Goal: Task Accomplishment & Management: Use online tool/utility

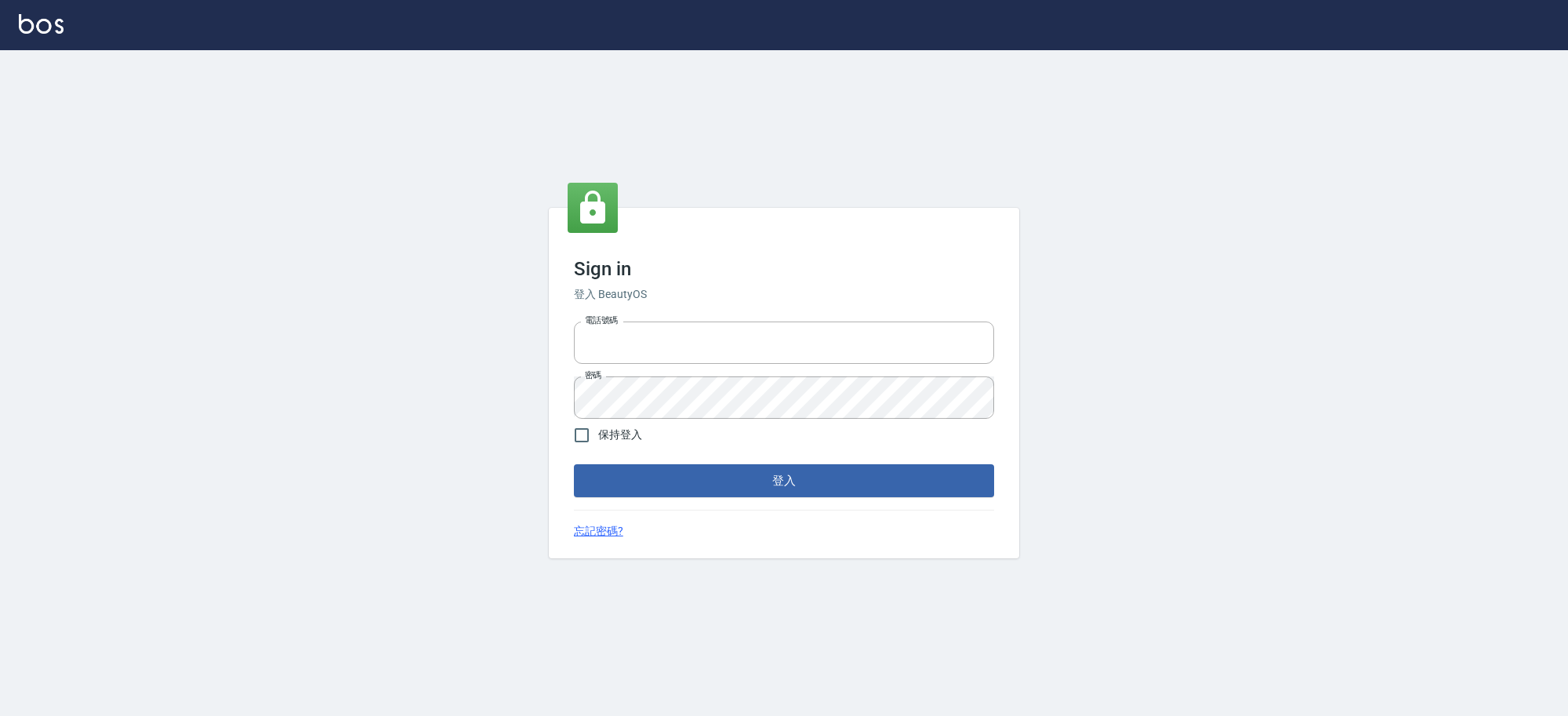
type input "0229521268"
click at [833, 472] on button "登入" at bounding box center [784, 481] width 421 height 33
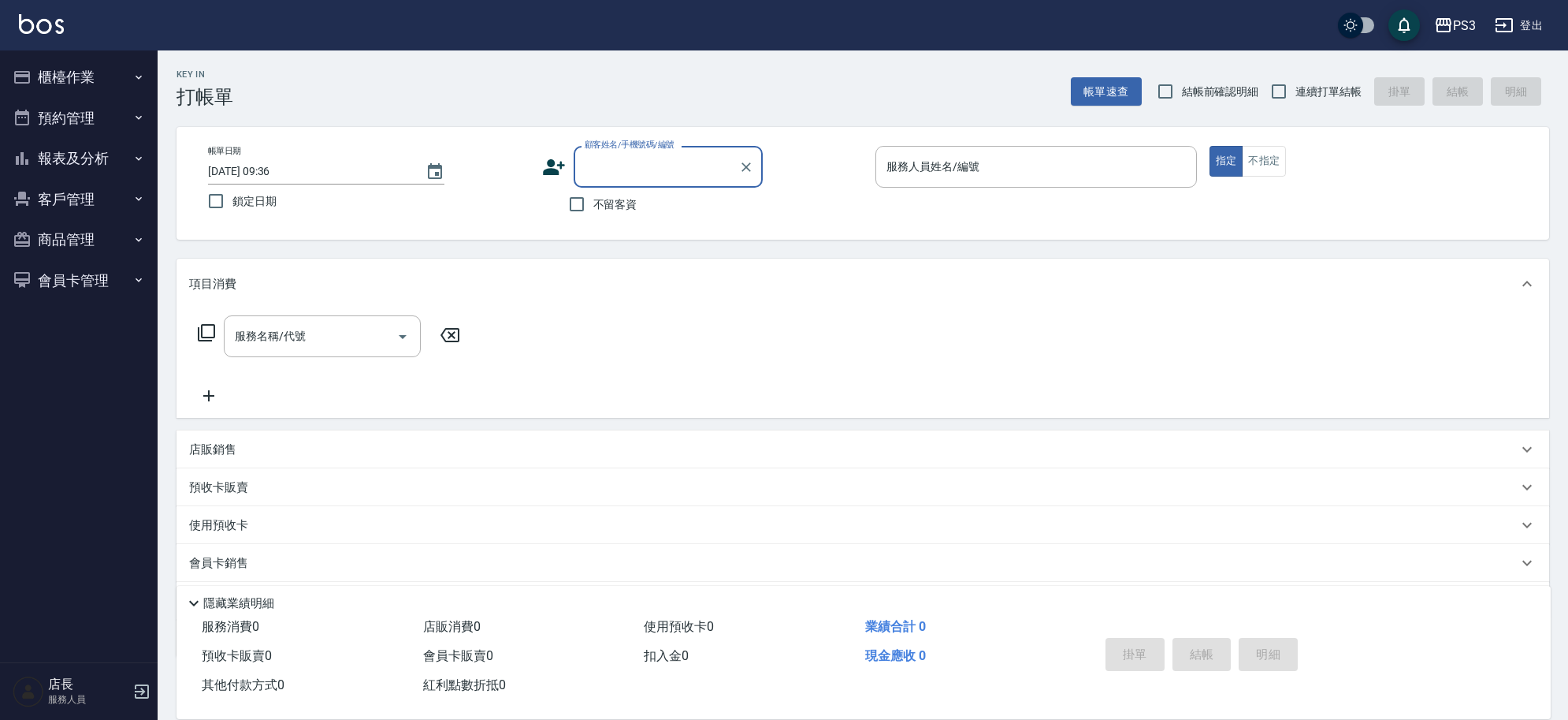
click at [83, 76] on button "櫃檯作業" at bounding box center [79, 77] width 145 height 41
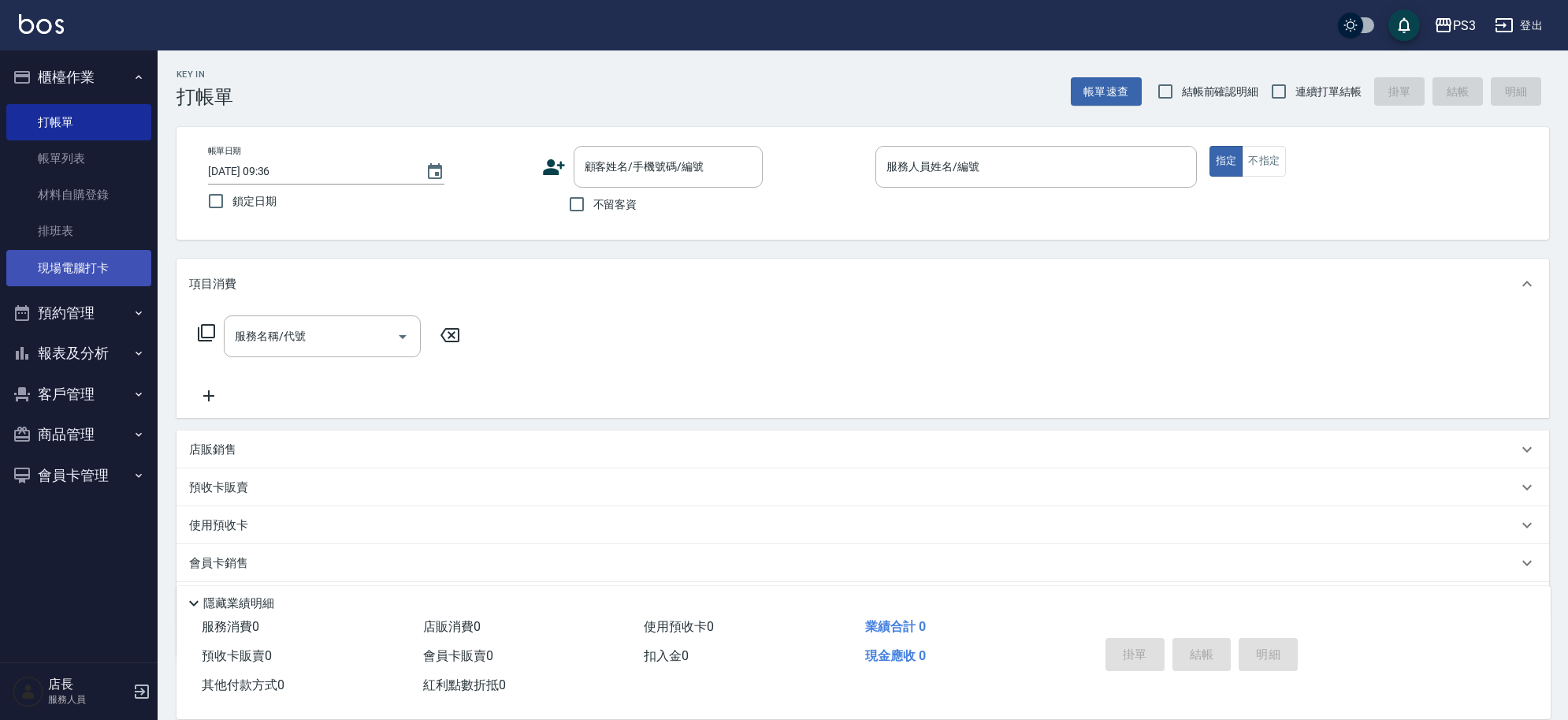
click at [95, 265] on link "現場電腦打卡" at bounding box center [79, 268] width 145 height 37
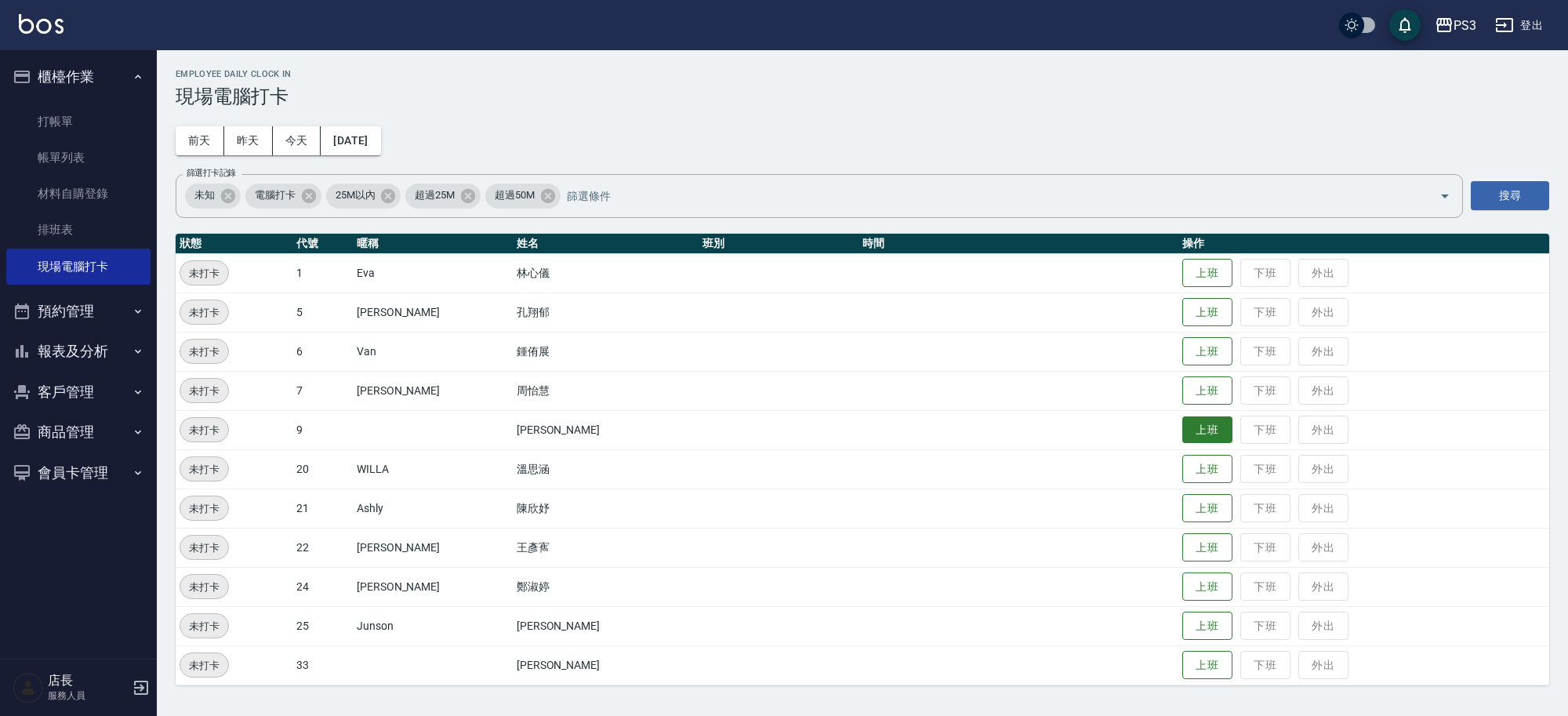
click at [1182, 431] on button "上班" at bounding box center [1207, 430] width 50 height 27
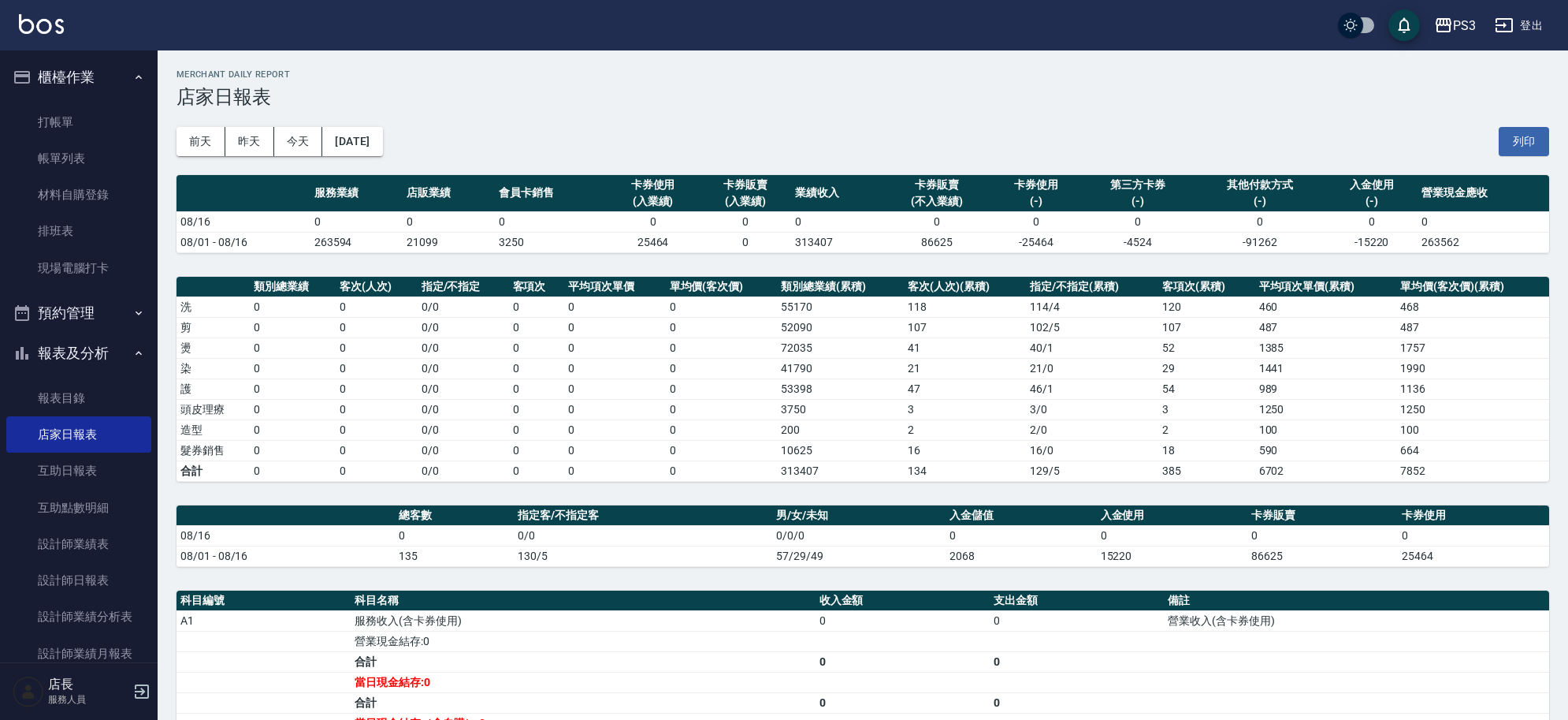
click at [73, 72] on button "櫃檯作業" at bounding box center [79, 77] width 145 height 41
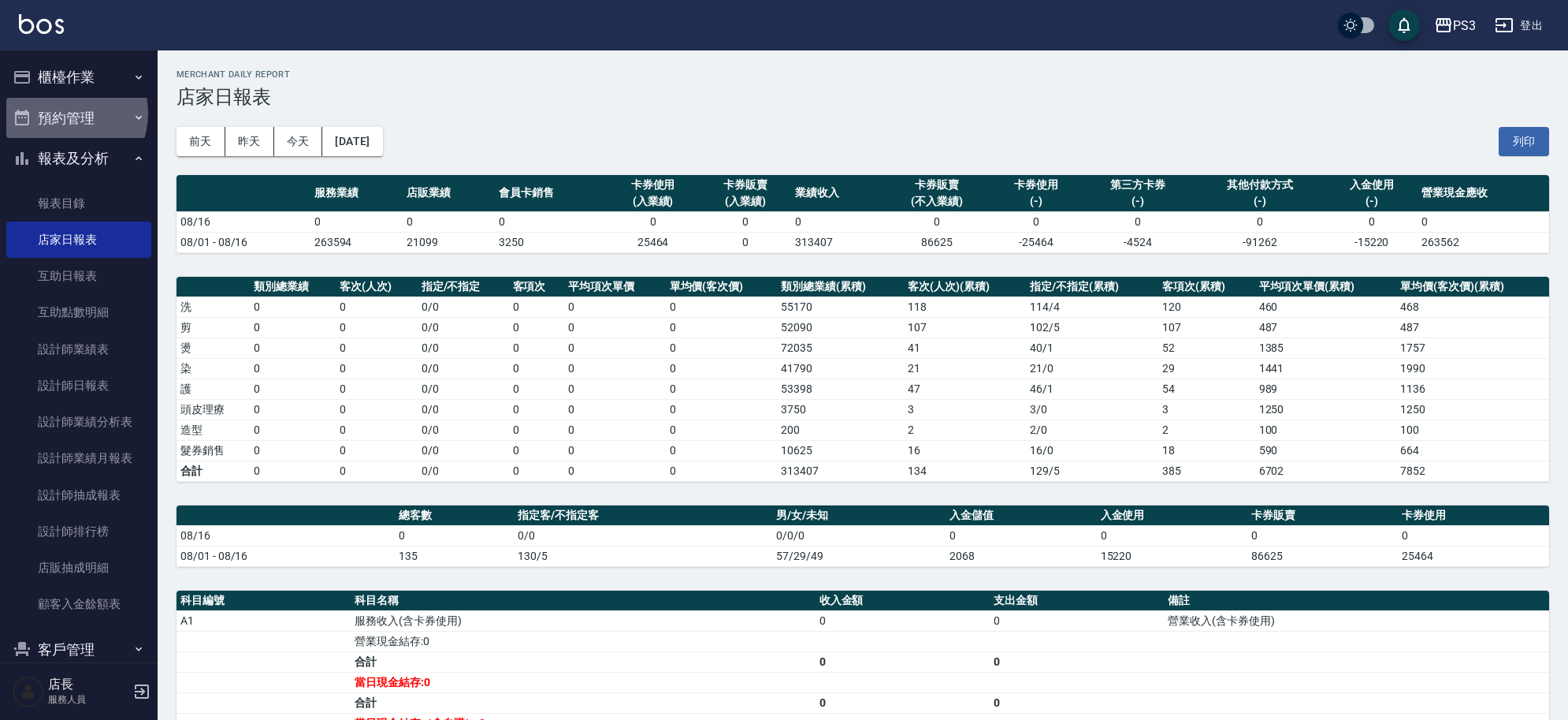
click at [64, 113] on button "預約管理" at bounding box center [79, 118] width 145 height 41
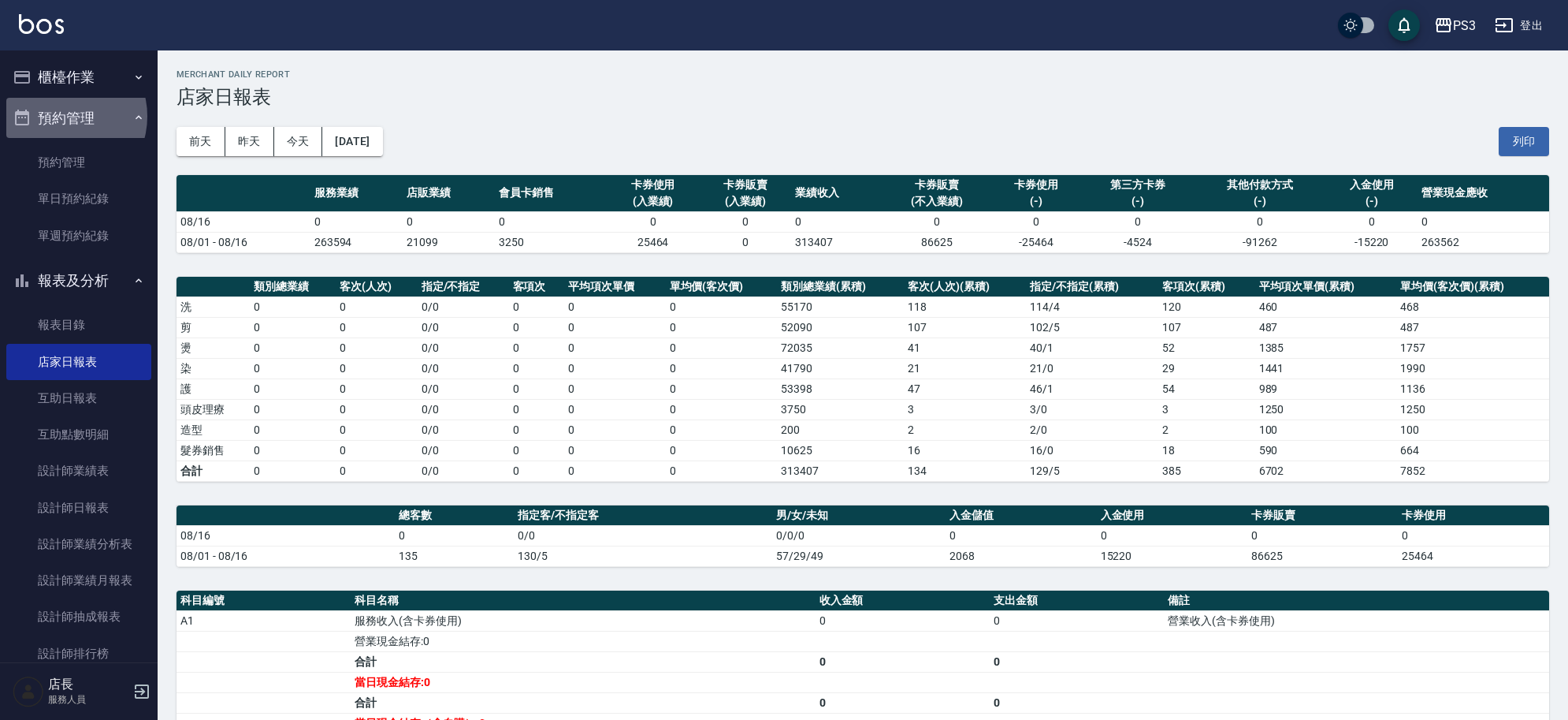
click at [64, 116] on button "預約管理" at bounding box center [79, 118] width 145 height 41
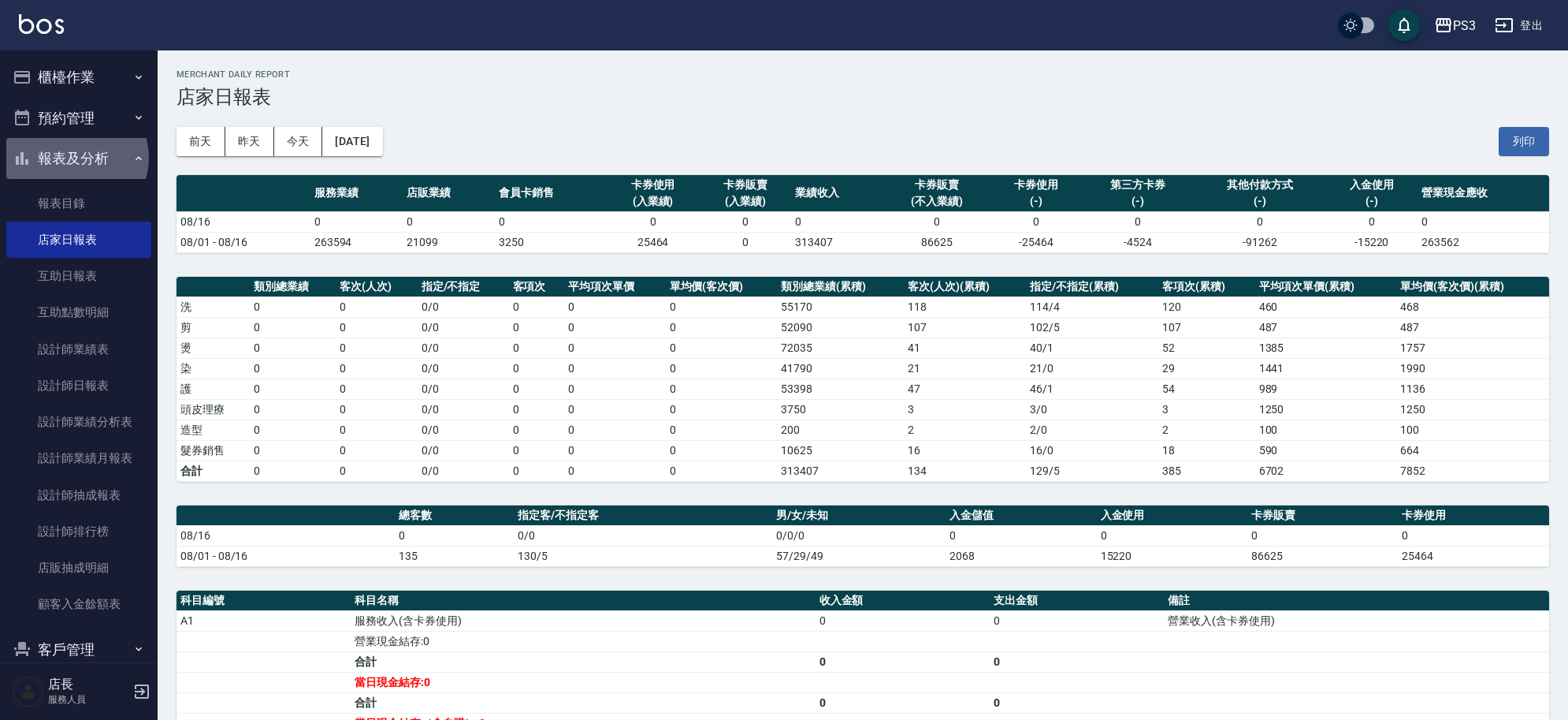
click at [76, 158] on button "報表及分析" at bounding box center [79, 158] width 145 height 41
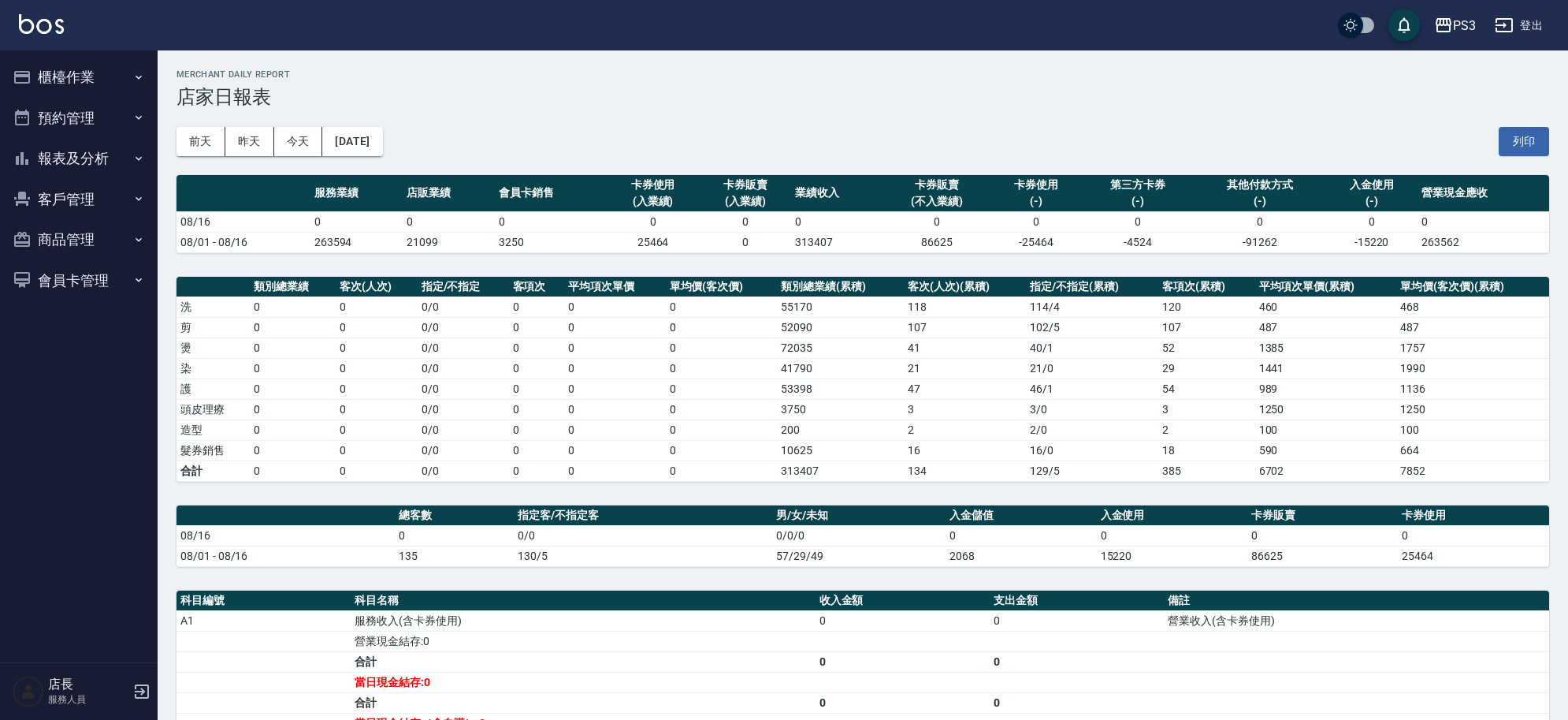
click at [76, 154] on button "報表及分析" at bounding box center [79, 158] width 145 height 41
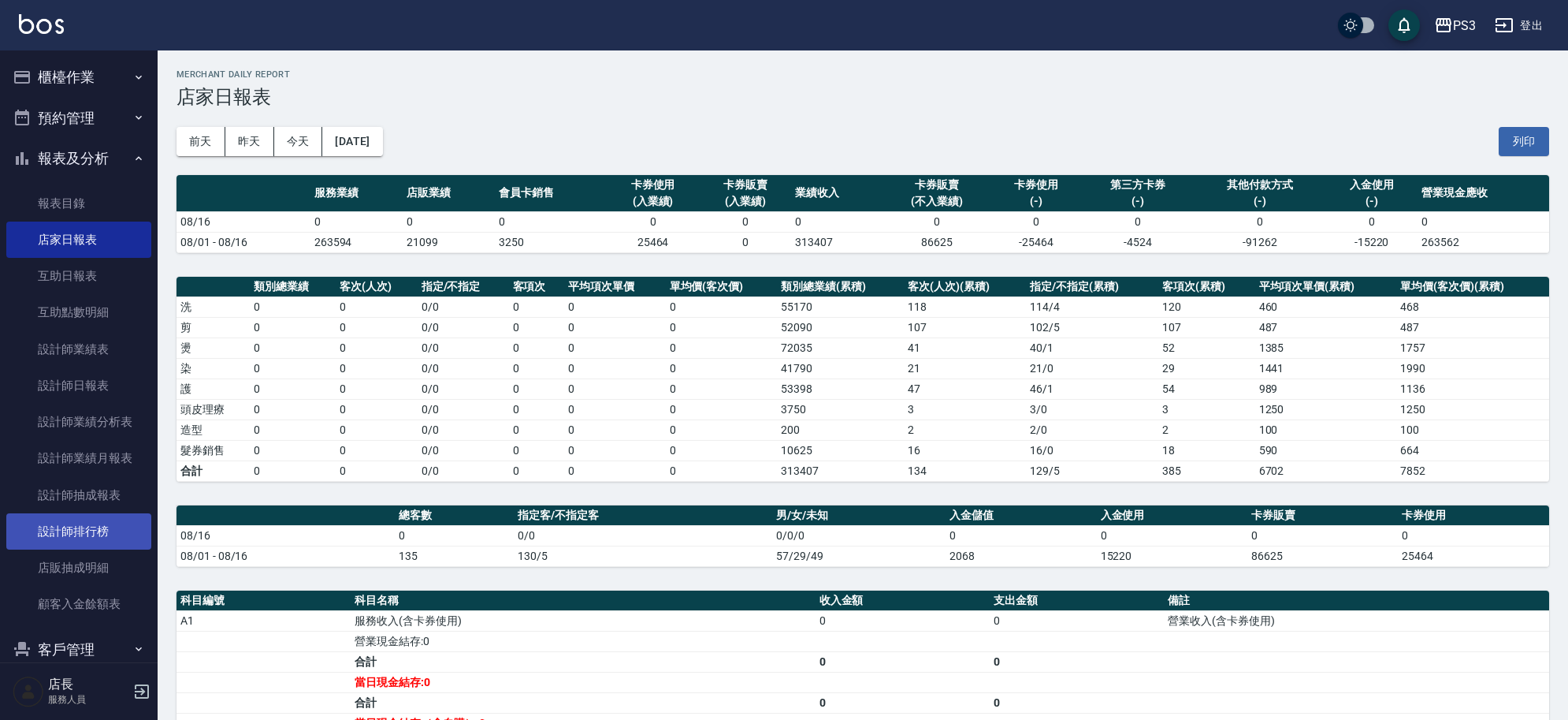
click at [96, 532] on link "設計師排行榜" at bounding box center [79, 532] width 145 height 37
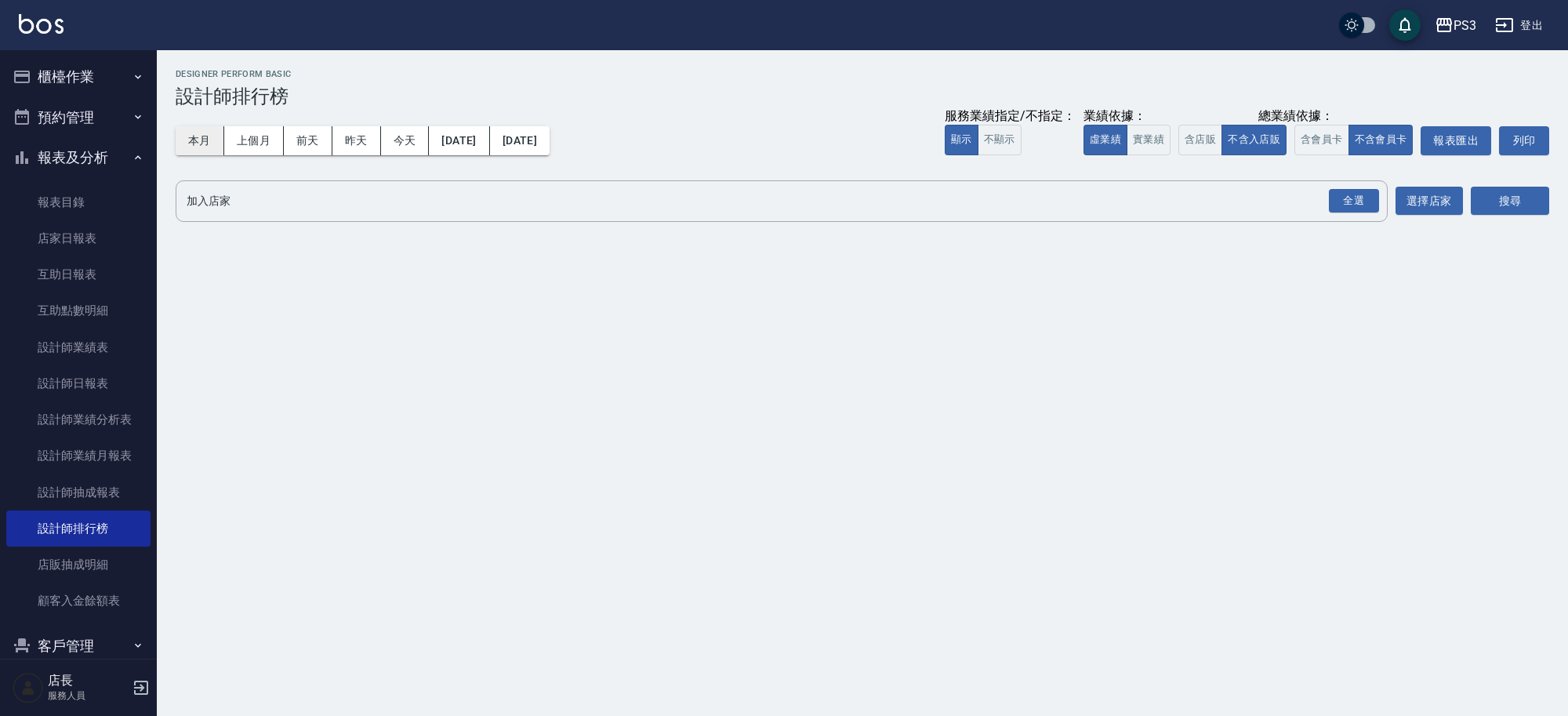
click at [204, 142] on button "本月" at bounding box center [200, 140] width 48 height 29
click at [1346, 202] on div "全選" at bounding box center [1354, 201] width 50 height 25
click at [1498, 206] on button "搜尋" at bounding box center [1510, 202] width 78 height 29
